Goal: Information Seeking & Learning: Find specific fact

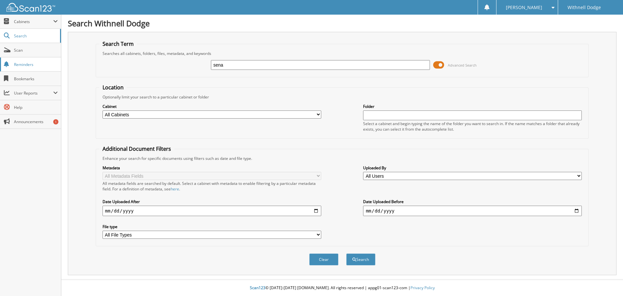
type input "sena"
click at [346, 253] on button "Search" at bounding box center [360, 259] width 29 height 12
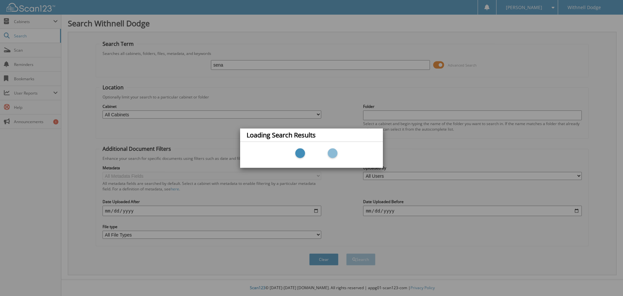
click at [447, 25] on div "Loading Search Results" at bounding box center [311, 148] width 623 height 296
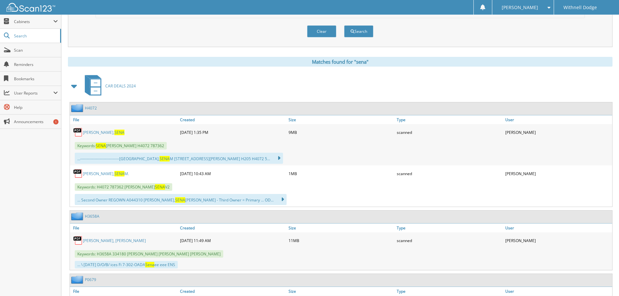
scroll to position [260, 0]
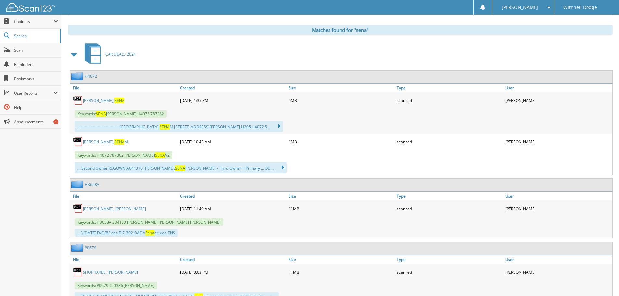
click at [99, 100] on link "[PERSON_NAME]" at bounding box center [104, 101] width 42 height 6
click at [114, 141] on span "SENA" at bounding box center [119, 142] width 10 height 6
